Goal: Information Seeking & Learning: Find specific fact

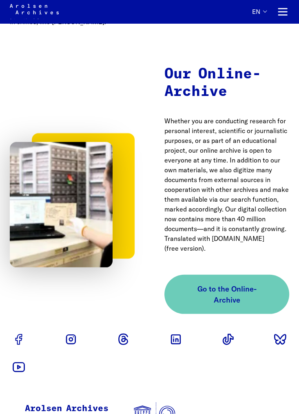
scroll to position [2746, 0]
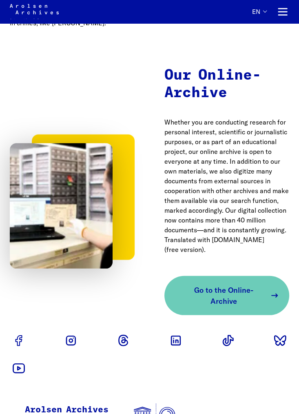
click at [217, 285] on span "Go to the Online-Archive" at bounding box center [224, 296] width 86 height 22
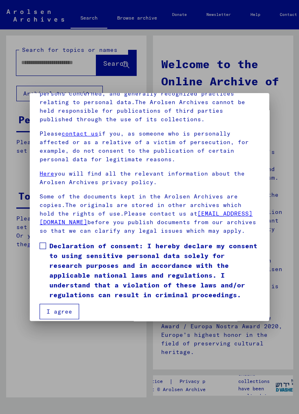
scroll to position [112, 0]
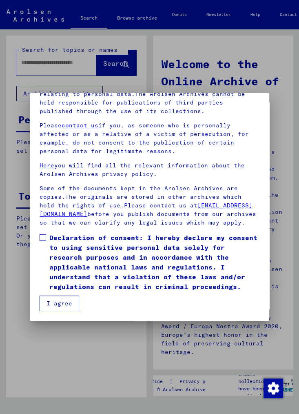
click at [44, 239] on span at bounding box center [43, 238] width 7 height 7
click at [63, 306] on button "I agree" at bounding box center [60, 304] width 40 height 16
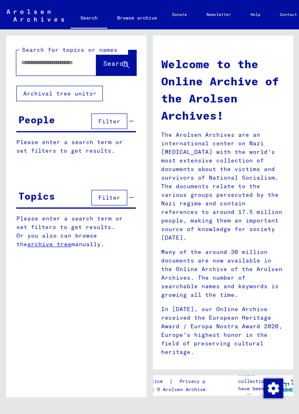
click at [63, 62] on input "text" at bounding box center [49, 62] width 57 height 9
type input "**********"
click at [112, 64] on span "Search" at bounding box center [115, 63] width 25 height 8
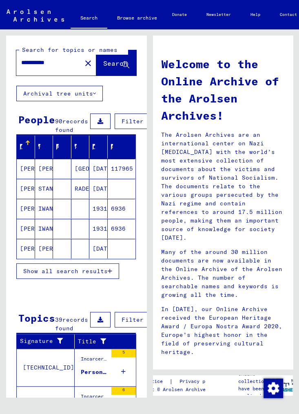
click at [80, 275] on span "Show all search results" at bounding box center [65, 271] width 85 height 7
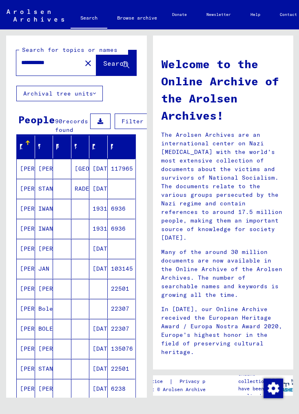
click at [94, 94] on button "Archival tree units" at bounding box center [59, 94] width 87 height 16
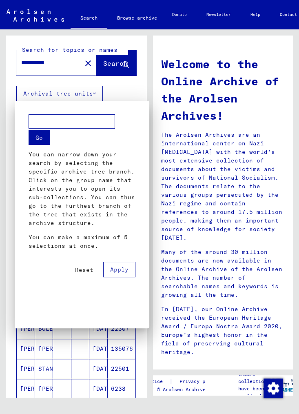
click at [132, 88] on div at bounding box center [149, 207] width 299 height 414
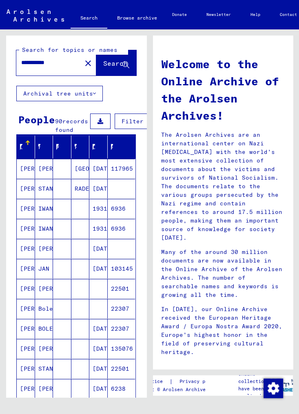
click at [128, 118] on span "Filter" at bounding box center [133, 121] width 22 height 7
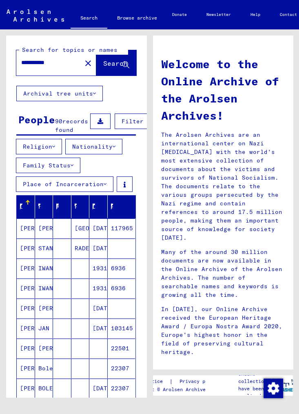
click at [55, 150] on icon at bounding box center [53, 147] width 3 height 6
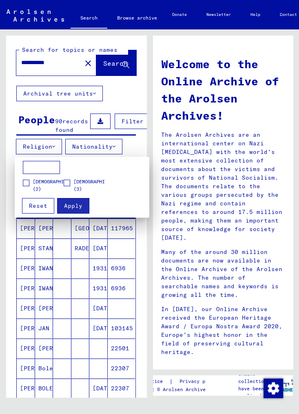
click at [46, 167] on input at bounding box center [41, 167] width 37 height 13
click at [69, 184] on span at bounding box center [67, 183] width 7 height 7
click at [74, 208] on span "Apply" at bounding box center [73, 205] width 18 height 7
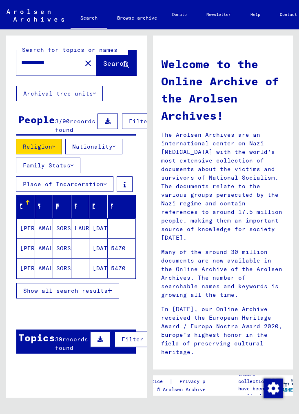
click at [25, 235] on mat-cell "[PERSON_NAME]" at bounding box center [26, 229] width 18 height 20
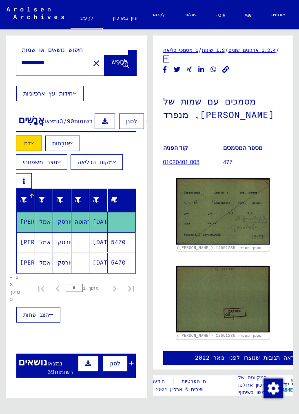
scroll to position [9, 0]
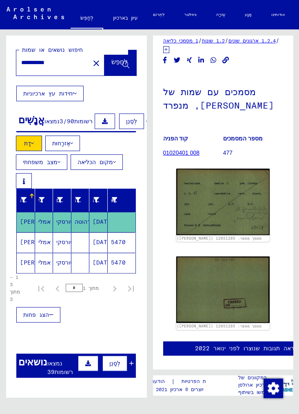
click at [243, 287] on img at bounding box center [224, 290] width 94 height 66
click at [242, 212] on img at bounding box center [224, 202] width 94 height 66
